Goal: Find specific page/section: Find specific page/section

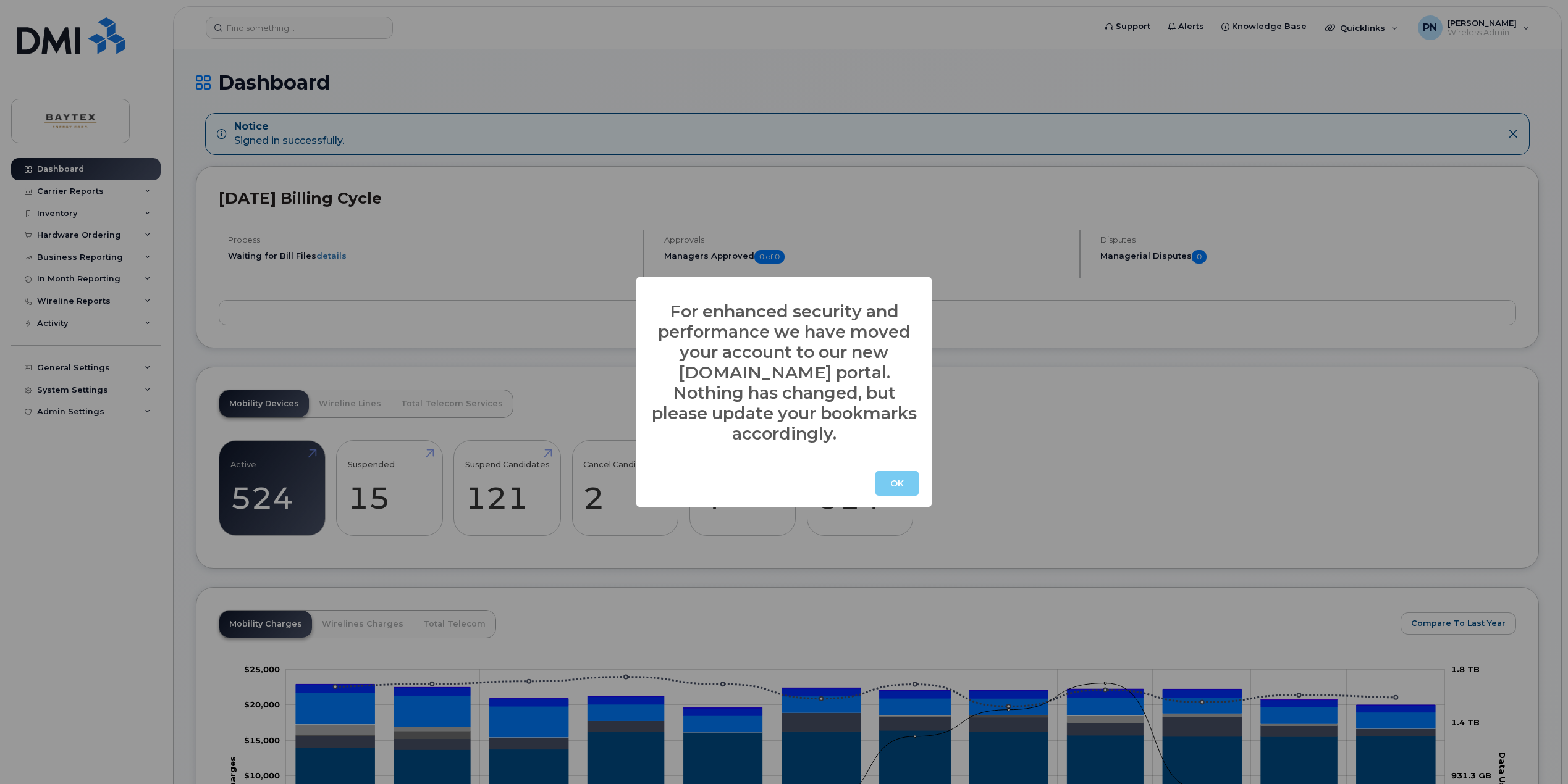
click at [895, 471] on button "OK" at bounding box center [897, 483] width 43 height 25
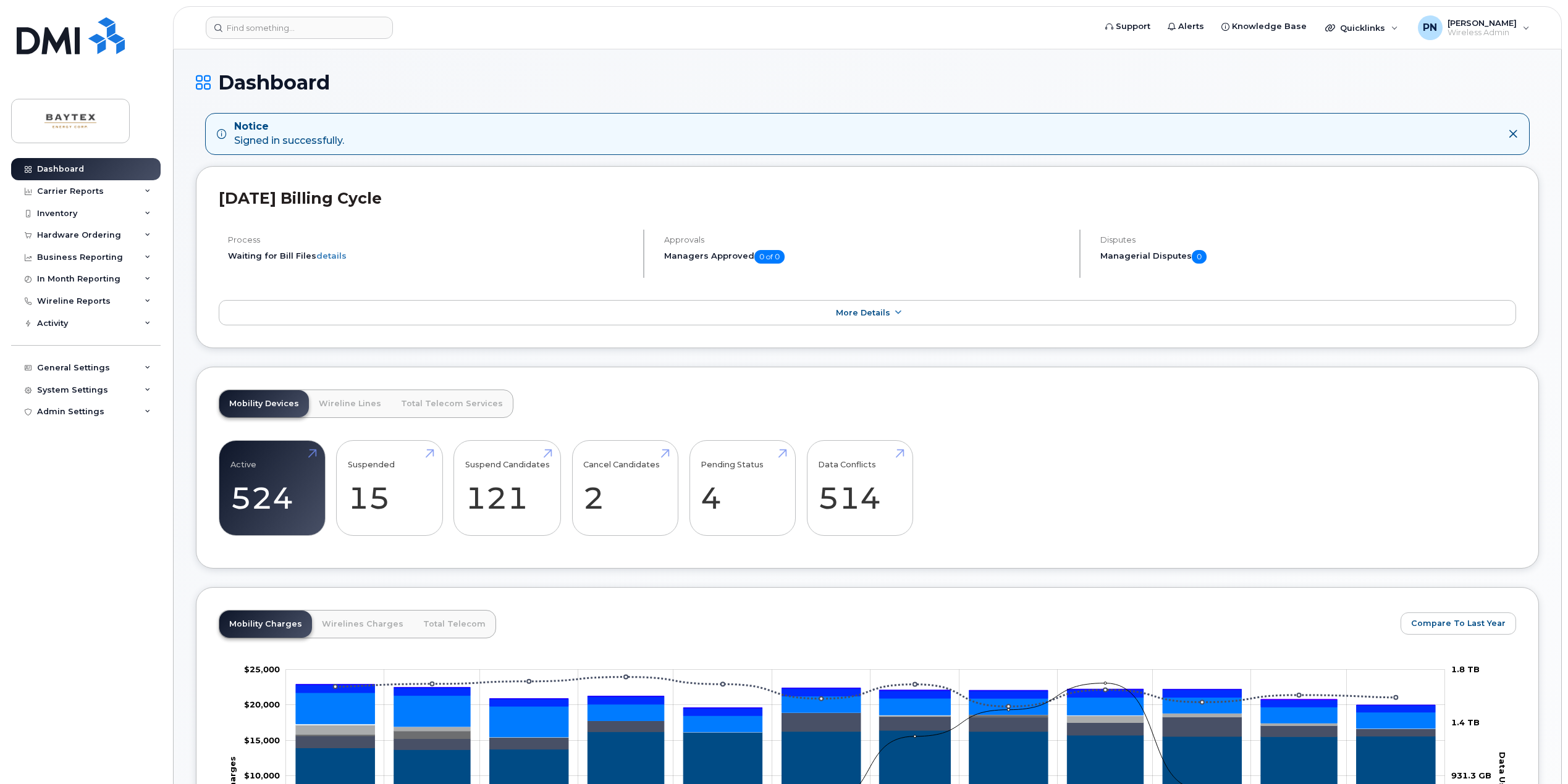
click at [629, 74] on h1 "Dashboard" at bounding box center [867, 83] width 1344 height 22
click at [292, 28] on input at bounding box center [299, 28] width 188 height 22
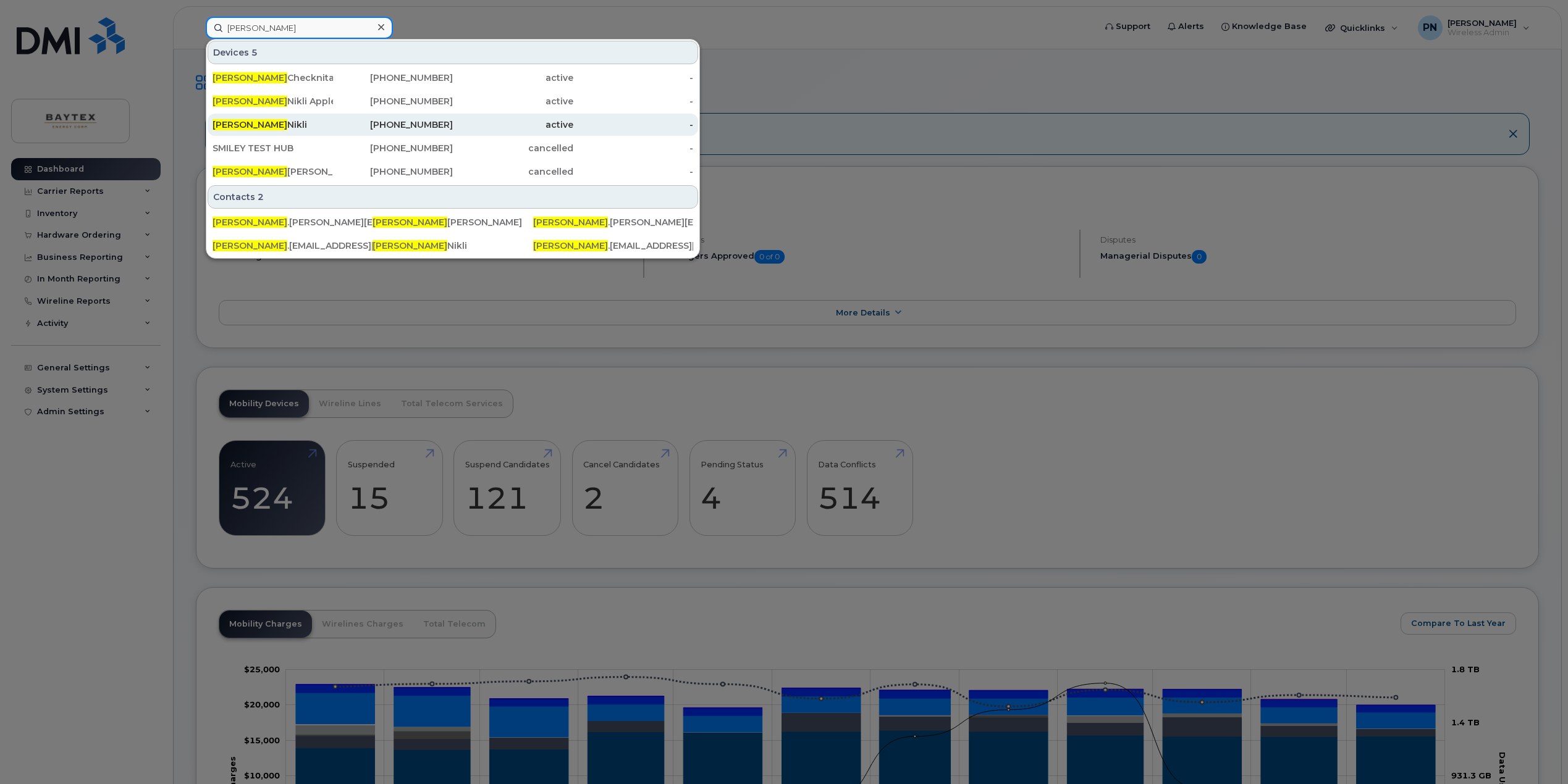
type input "peter"
click at [235, 123] on span "Peter" at bounding box center [250, 125] width 74 height 11
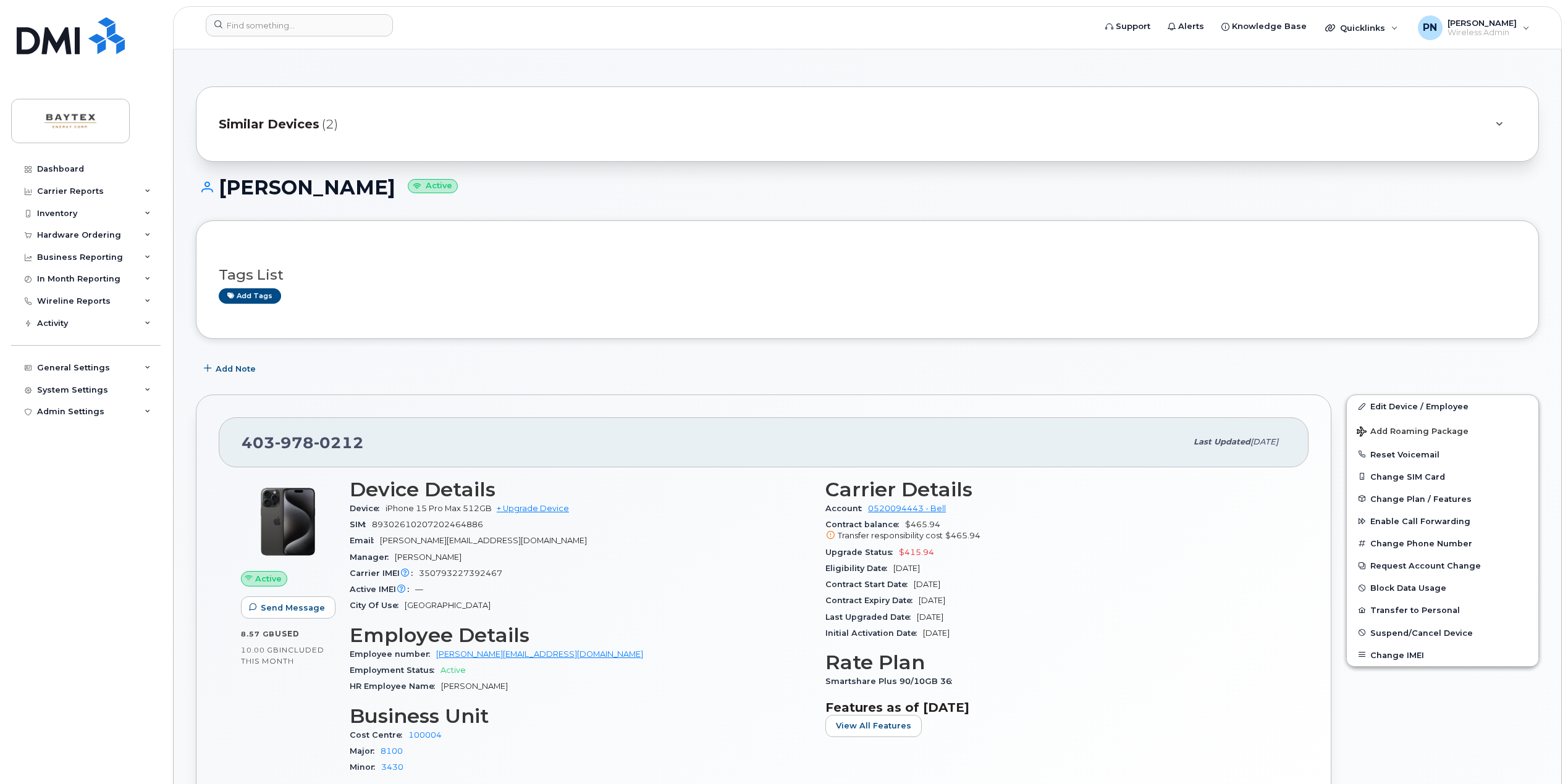
click at [591, 399] on div "403 978 0212 Last updated Jul 28, 2025 Active Send Message 8.57 GB  used 10.00 …" at bounding box center [763, 629] width 1135 height 469
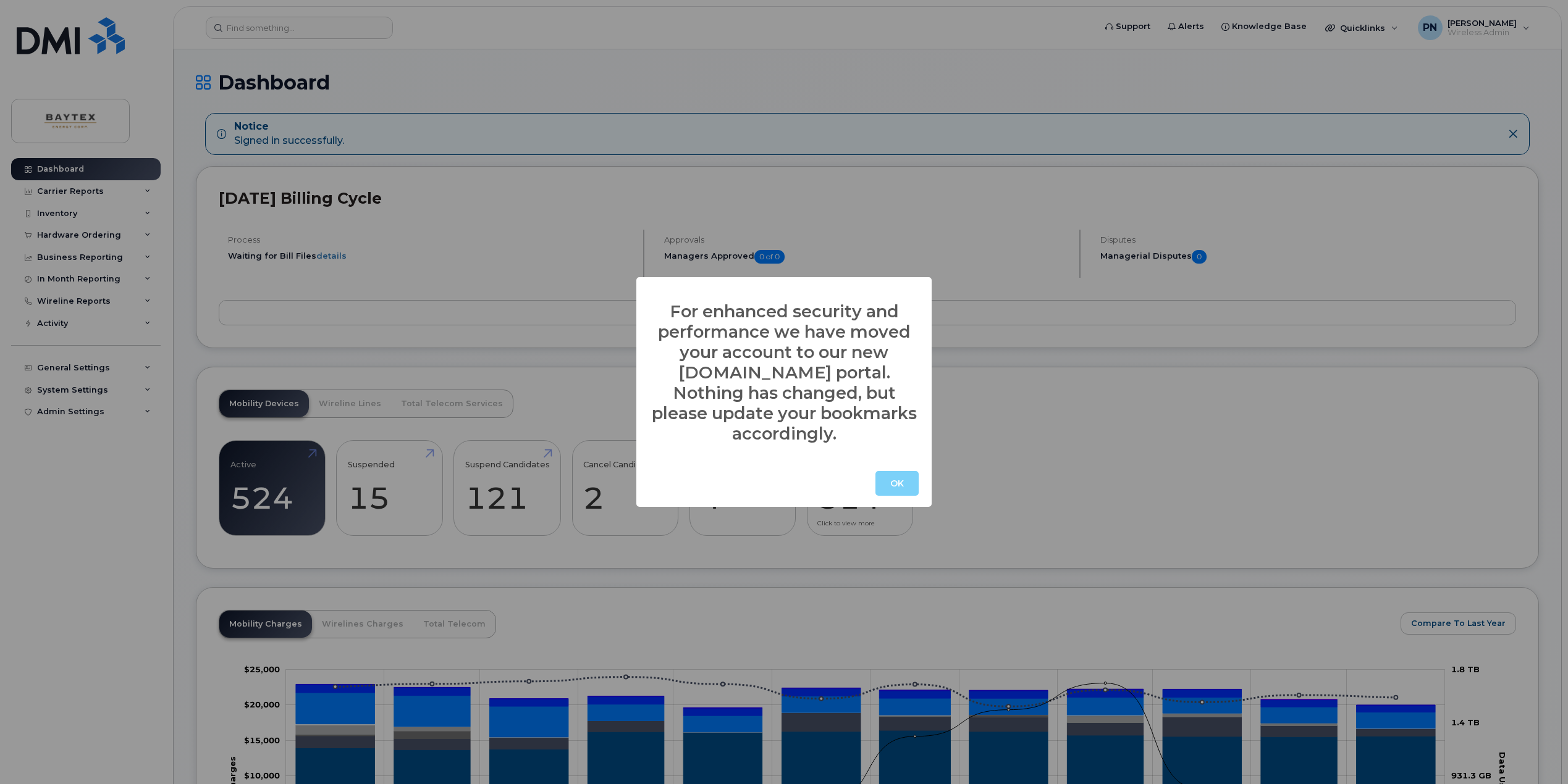
click at [902, 473] on button "OK" at bounding box center [897, 483] width 43 height 25
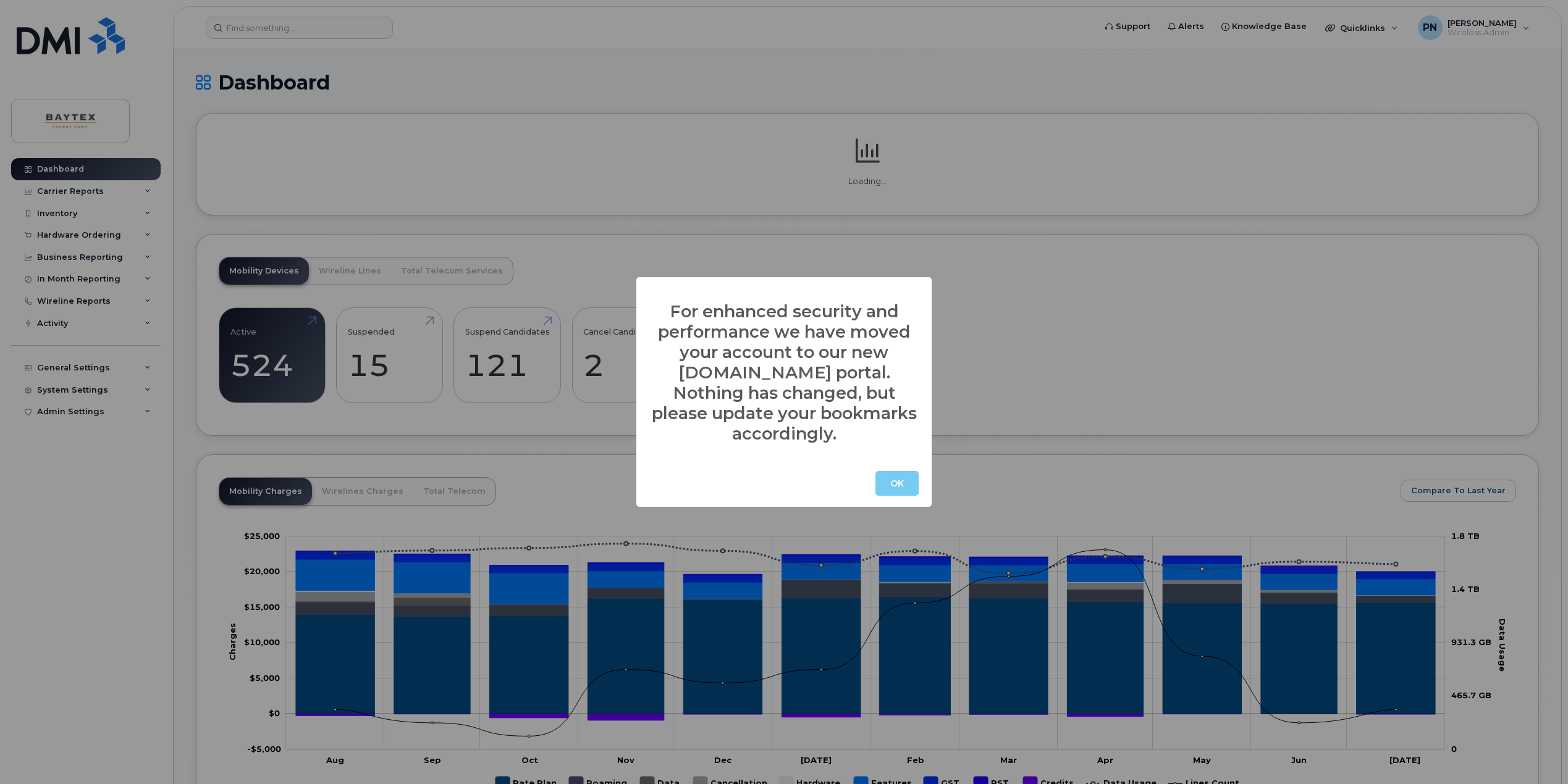
click at [901, 476] on button "OK" at bounding box center [897, 483] width 43 height 25
